Goal: Navigation & Orientation: Find specific page/section

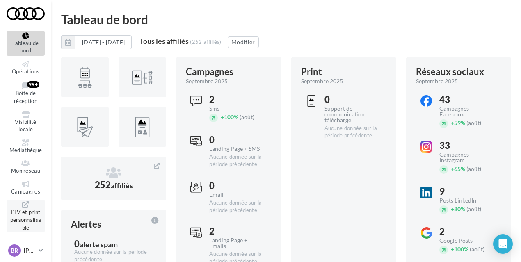
scroll to position [34, 0]
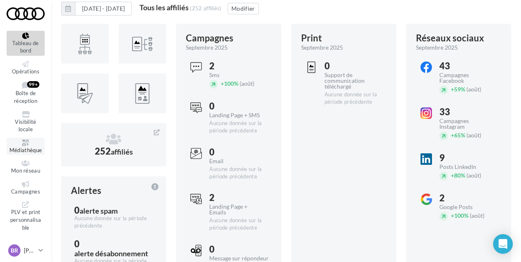
click at [30, 139] on link "Médiathèque" at bounding box center [26, 147] width 38 height 18
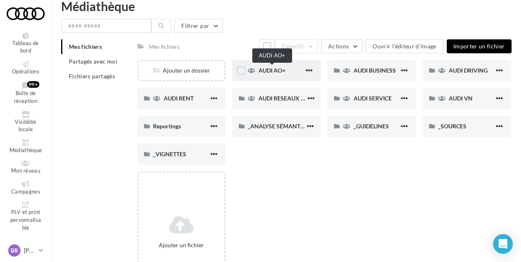
click at [269, 72] on span "AUDI AO+" at bounding box center [271, 70] width 27 height 7
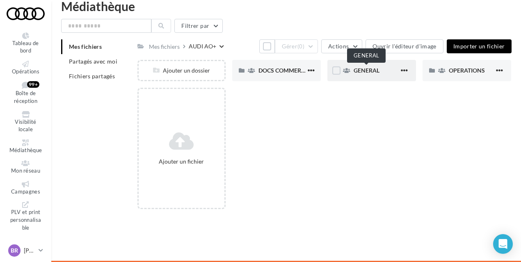
click at [359, 69] on span "GENERAL" at bounding box center [367, 70] width 26 height 7
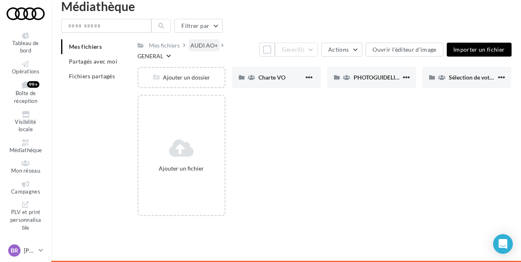
click at [212, 46] on div "AUDI AO+" at bounding box center [203, 45] width 27 height 8
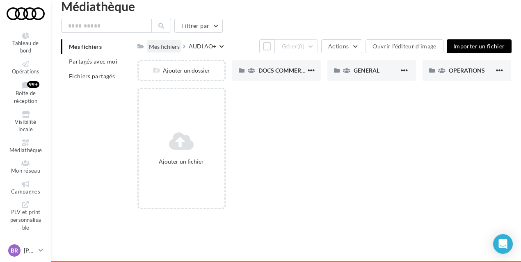
click at [159, 48] on div "Mes fichiers" at bounding box center [164, 47] width 31 height 8
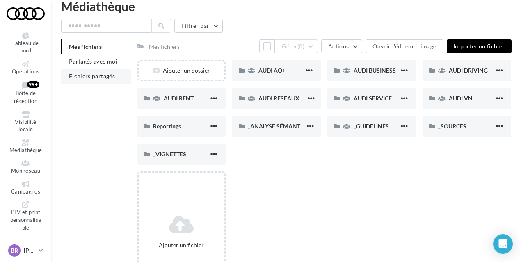
click at [98, 75] on span "Fichiers partagés" at bounding box center [92, 76] width 46 height 7
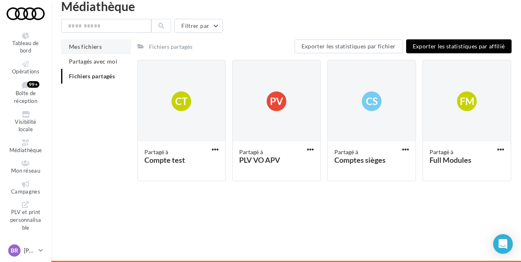
click at [91, 43] on span "Mes fichiers" at bounding box center [85, 46] width 33 height 7
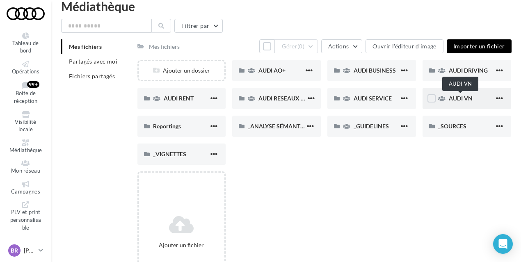
click at [463, 96] on span "AUDI VN" at bounding box center [461, 98] width 24 height 7
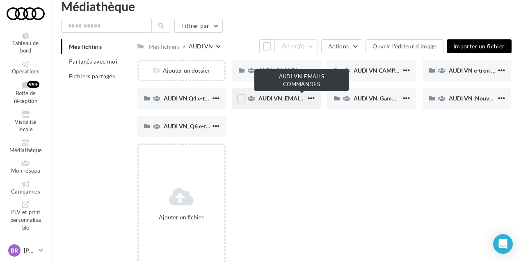
click at [283, 98] on span "AUDI VN_EMAILS COMMANDES" at bounding box center [301, 98] width 86 height 7
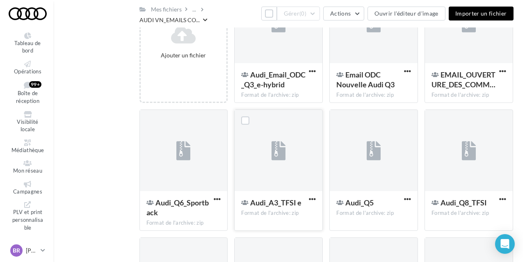
scroll to position [119, 0]
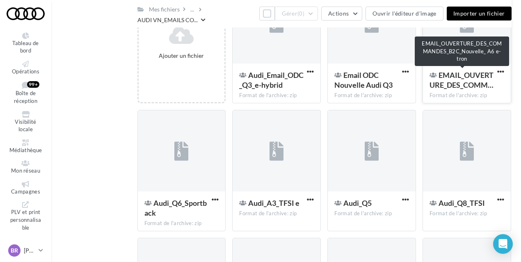
click at [475, 78] on span "EMAIL_OUVERTURE_DES_COMM…" at bounding box center [461, 80] width 64 height 19
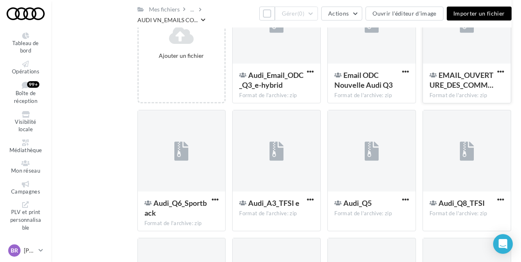
click at [475, 78] on span "EMAIL_OUVERTURE_DES_COMM…" at bounding box center [461, 80] width 64 height 19
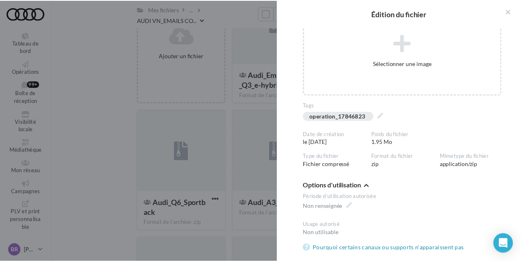
scroll to position [0, 0]
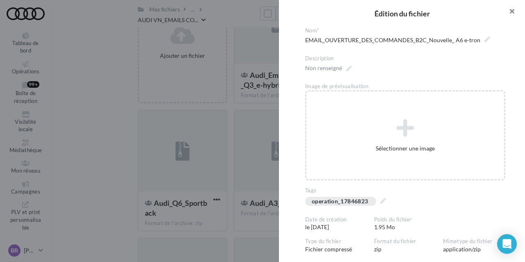
click at [508, 11] on button "button" at bounding box center [508, 12] width 33 height 25
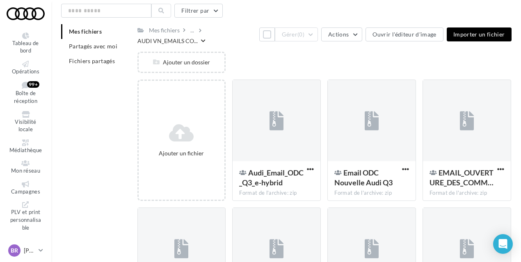
scroll to position [27, 0]
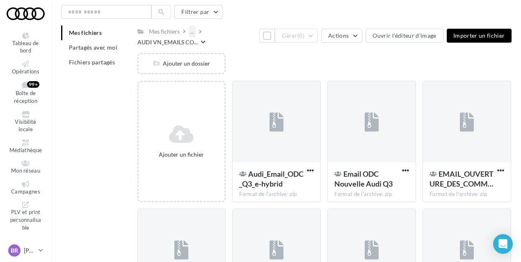
click at [190, 30] on div "..." at bounding box center [192, 31] width 7 height 11
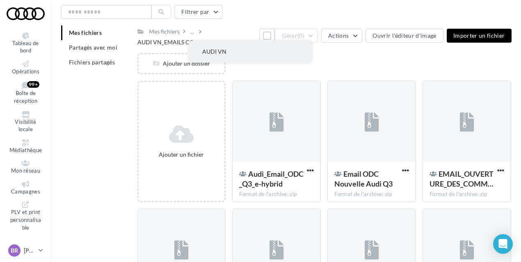
click at [212, 52] on button "AUDI VN" at bounding box center [250, 51] width 122 height 21
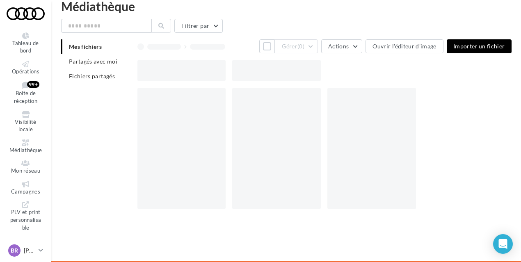
scroll to position [27, 0]
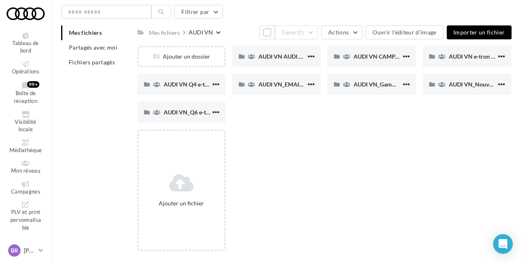
click at [193, 32] on div "AUDI VN" at bounding box center [201, 32] width 24 height 8
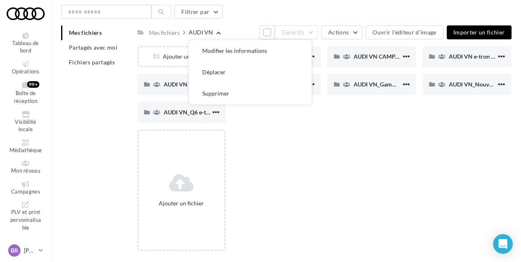
click at [344, 155] on div "Ajouter un fichier" at bounding box center [327, 194] width 381 height 128
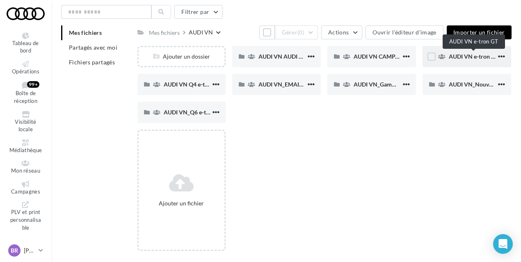
click at [458, 55] on span "AUDI VN e-tron GT" at bounding box center [474, 56] width 50 height 7
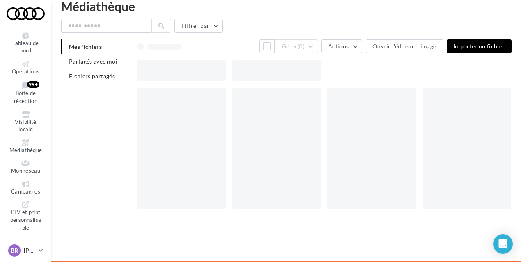
scroll to position [13, 0]
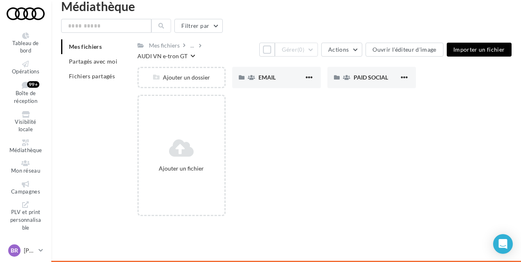
click at [187, 52] on div "AUDI VN e-tron GT" at bounding box center [162, 56] width 50 height 8
click at [192, 48] on div "..." at bounding box center [192, 45] width 7 height 11
click at [216, 73] on button "AUDI VN" at bounding box center [250, 65] width 122 height 21
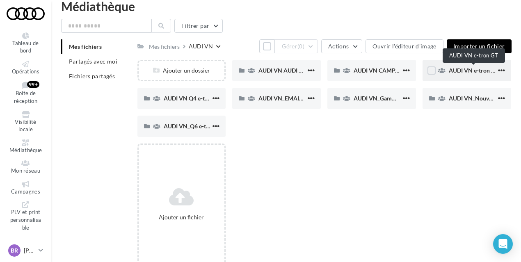
click at [472, 69] on span "AUDI VN e-tron GT" at bounding box center [474, 70] width 50 height 7
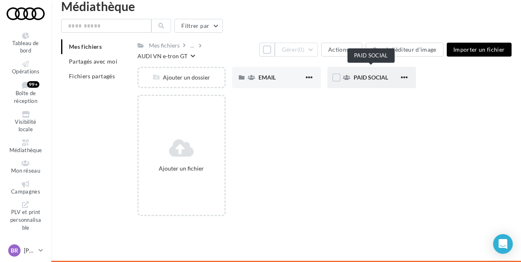
click at [369, 74] on span "PAID SOCIAL" at bounding box center [371, 77] width 34 height 7
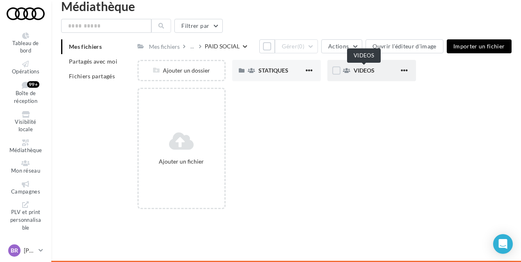
click at [363, 70] on span "VIDEOS" at bounding box center [364, 70] width 21 height 7
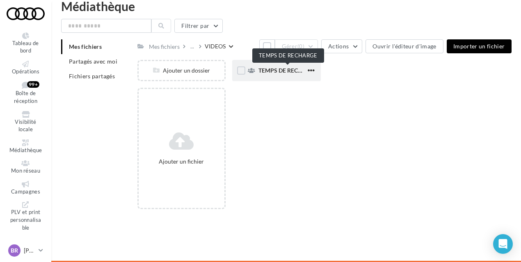
click at [275, 73] on span "TEMPS DE RECHARGE" at bounding box center [287, 70] width 59 height 7
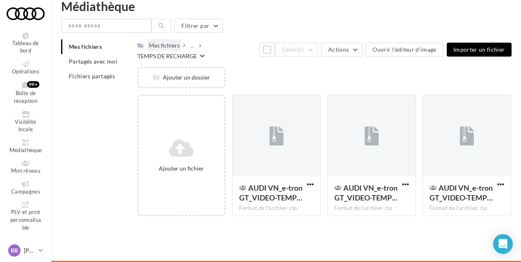
click at [170, 47] on div "Mes fichiers" at bounding box center [164, 45] width 31 height 8
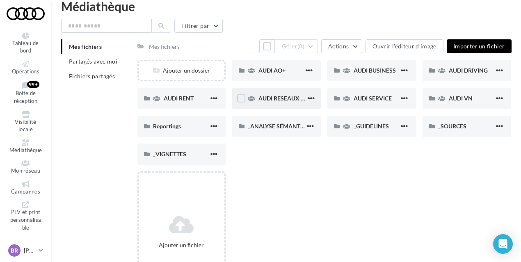
click at [269, 99] on span "AUDI RESEAUX SOCIAUX" at bounding box center [292, 98] width 68 height 7
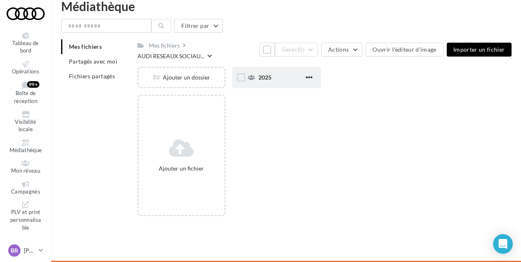
click at [270, 67] on div "2025" at bounding box center [276, 77] width 89 height 21
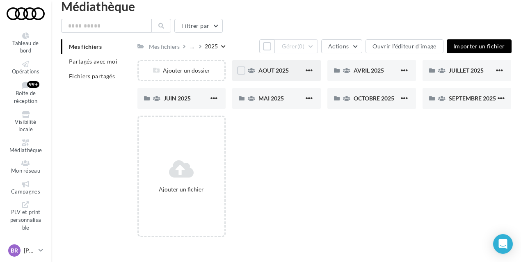
click at [263, 80] on div "AOUT 2025" at bounding box center [276, 70] width 89 height 21
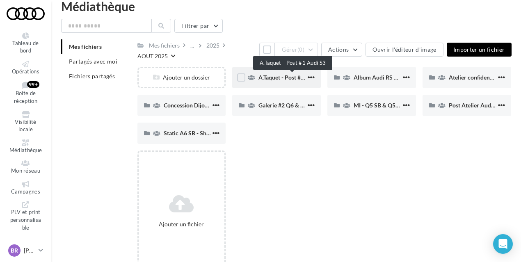
click at [271, 75] on span "A.Taquet - Post #1 Audi S3" at bounding box center [291, 77] width 67 height 7
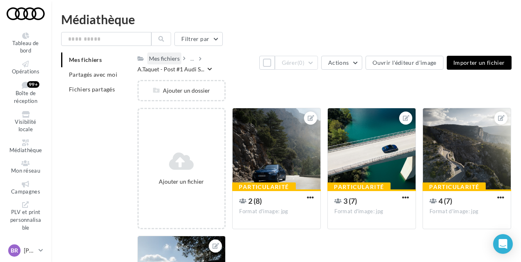
click at [156, 55] on div "Mes fichiers" at bounding box center [164, 59] width 31 height 8
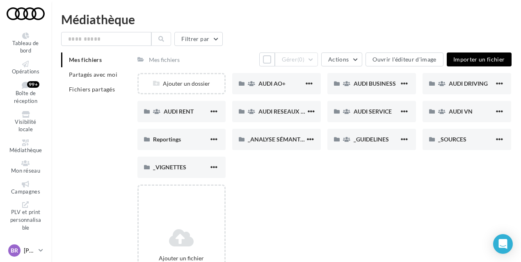
click at [43, 247] on link "BR [PERSON_NAME] [EMAIL_ADDRESS][DOMAIN_NAME]" at bounding box center [26, 251] width 38 height 16
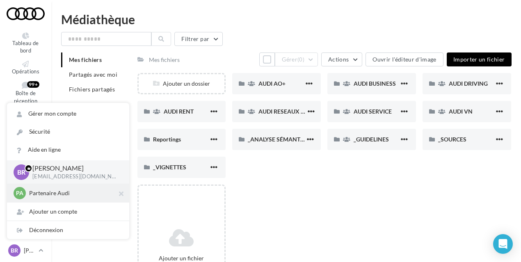
click at [57, 196] on p "Partenaire Audi" at bounding box center [74, 193] width 90 height 8
